Goal: Navigation & Orientation: Go to known website

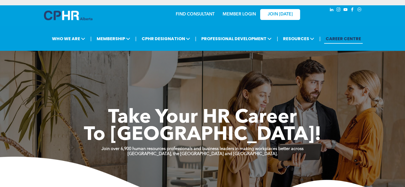
click at [235, 14] on link "MEMBER LOGIN" at bounding box center [238, 14] width 33 height 4
click at [245, 14] on link "MEMBER LOGIN" at bounding box center [238, 14] width 33 height 4
click at [230, 12] on link "MEMBER LOGIN" at bounding box center [238, 14] width 33 height 4
